Goal: Information Seeking & Learning: Learn about a topic

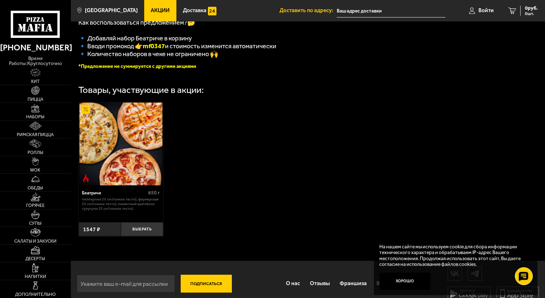
scroll to position [179, 0]
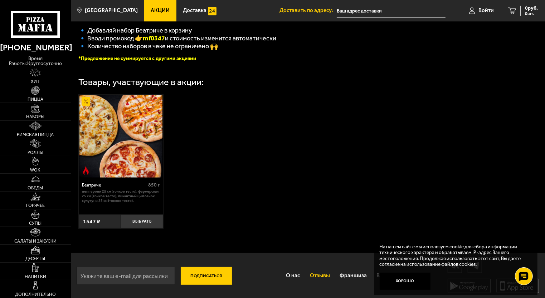
click at [318, 281] on link "Отзывы" at bounding box center [320, 276] width 30 height 19
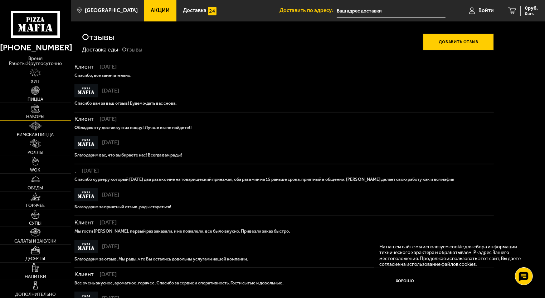
click at [34, 104] on img at bounding box center [35, 108] width 9 height 9
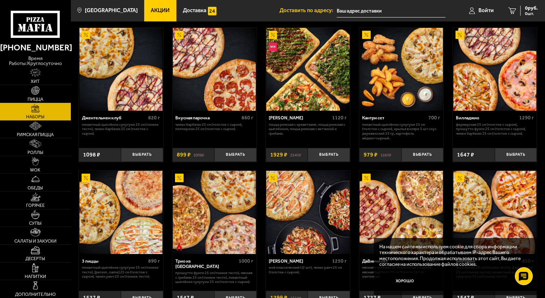
scroll to position [72, 0]
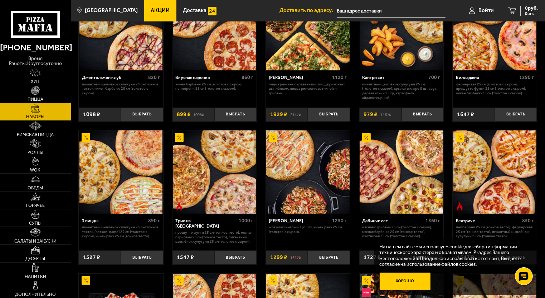
click at [418, 284] on button "Хорошо" at bounding box center [404, 281] width 51 height 17
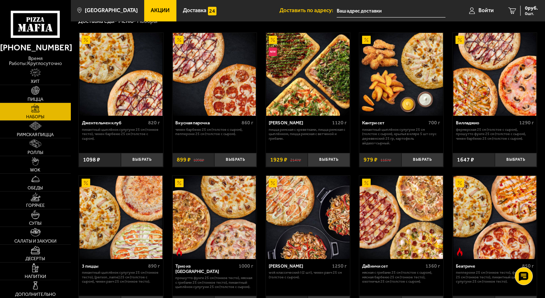
scroll to position [0, 0]
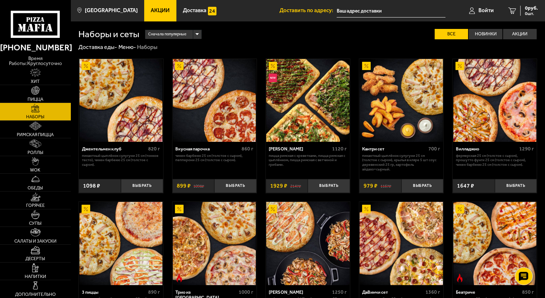
click at [195, 34] on div "Сначала популярные" at bounding box center [173, 34] width 56 height 9
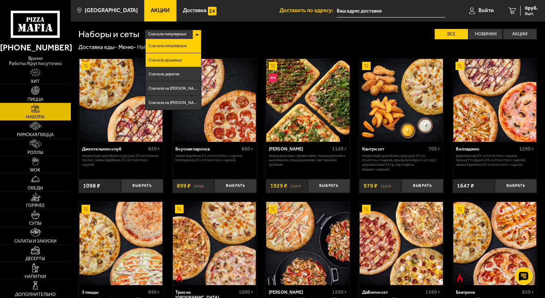
click at [181, 64] on li "Сначала дешевые" at bounding box center [173, 60] width 55 height 14
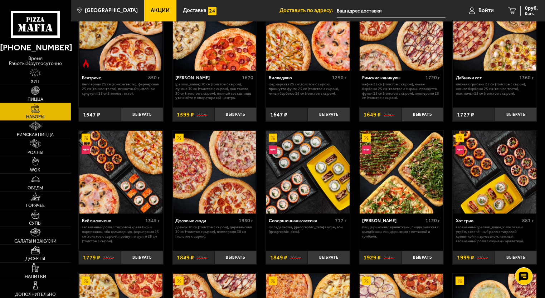
scroll to position [250, 0]
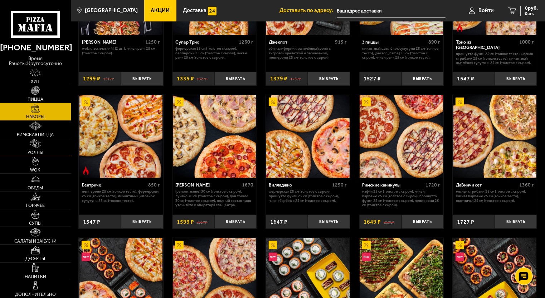
click at [30, 151] on span "Роллы" at bounding box center [36, 153] width 16 height 5
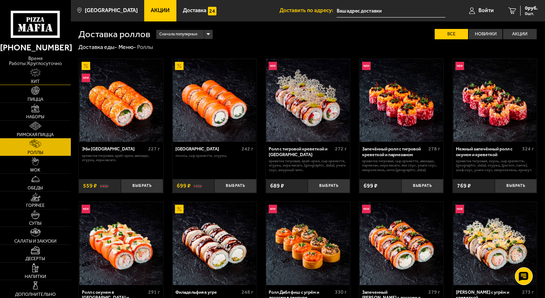
click at [30, 73] on link "Хит" at bounding box center [35, 77] width 71 height 18
